Goal: Transaction & Acquisition: Purchase product/service

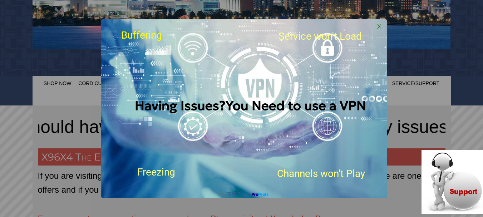
scroll to position [214, 0]
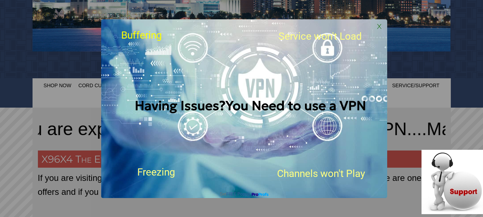
click at [378, 24] on span "X" at bounding box center [379, 26] width 11 height 11
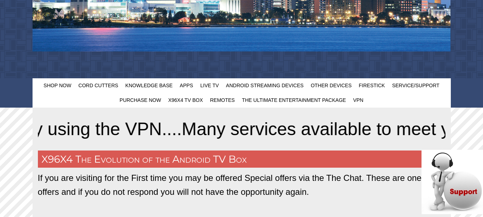
scroll to position [250, 0]
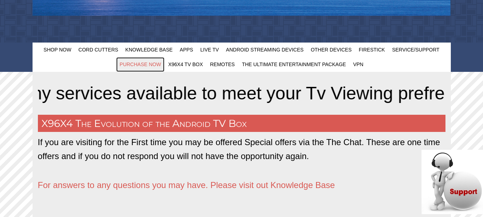
click at [130, 64] on span "Purchase Now" at bounding box center [140, 64] width 41 height 6
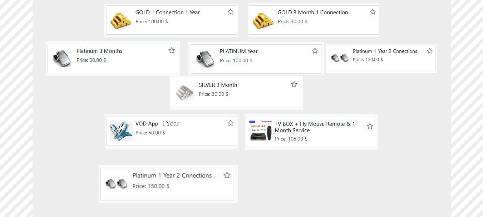
scroll to position [322, 0]
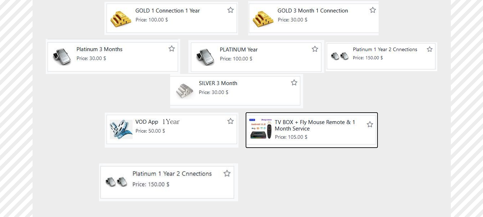
click at [261, 126] on img at bounding box center [311, 130] width 133 height 36
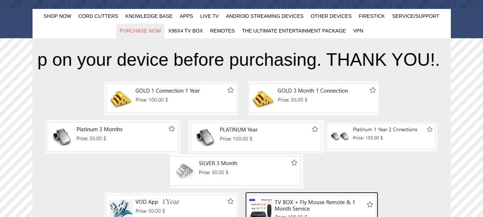
scroll to position [179, 0]
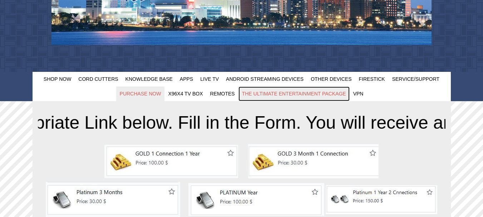
click at [272, 93] on span "The Ultimate Entertainment Package" at bounding box center [294, 94] width 104 height 6
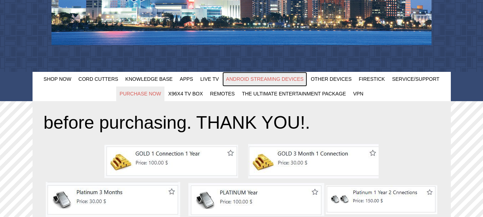
click at [272, 78] on span "Android Streaming Devices" at bounding box center [265, 79] width 78 height 6
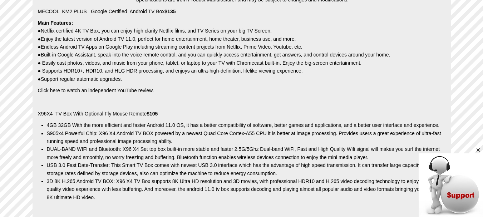
scroll to position [1251, 0]
